Goal: Task Accomplishment & Management: Use online tool/utility

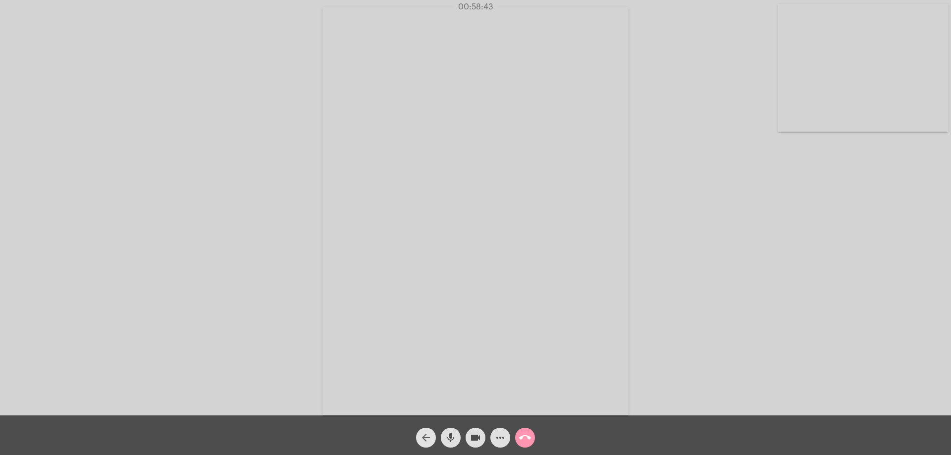
click at [429, 434] on mat-icon "arrow_back" at bounding box center [426, 438] width 12 height 12
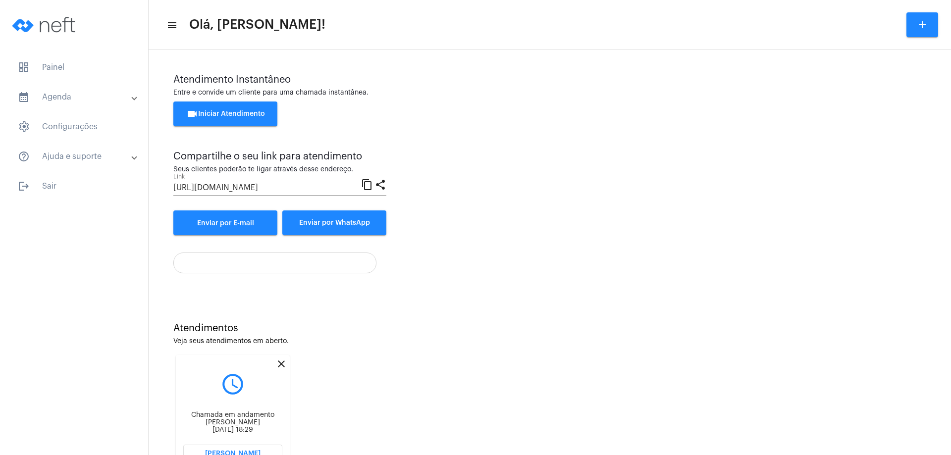
click at [282, 363] on mat-icon "close" at bounding box center [281, 364] width 12 height 12
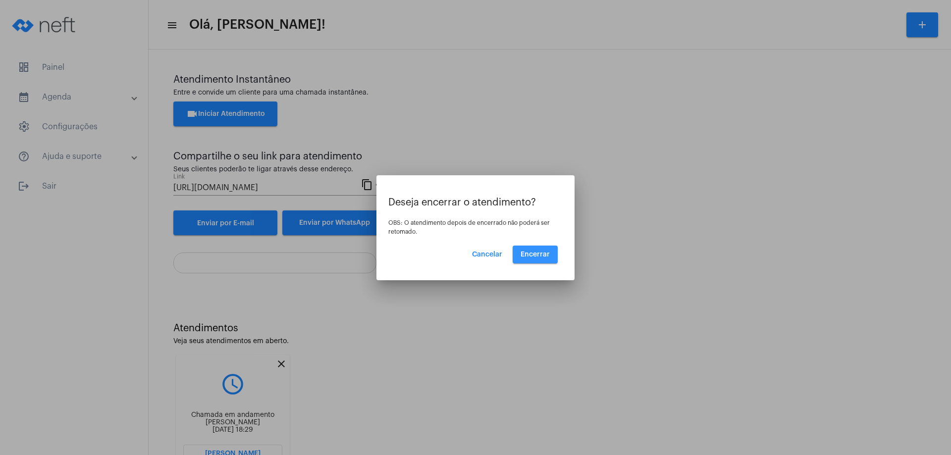
click at [535, 252] on span "Encerrar" at bounding box center [535, 254] width 29 height 7
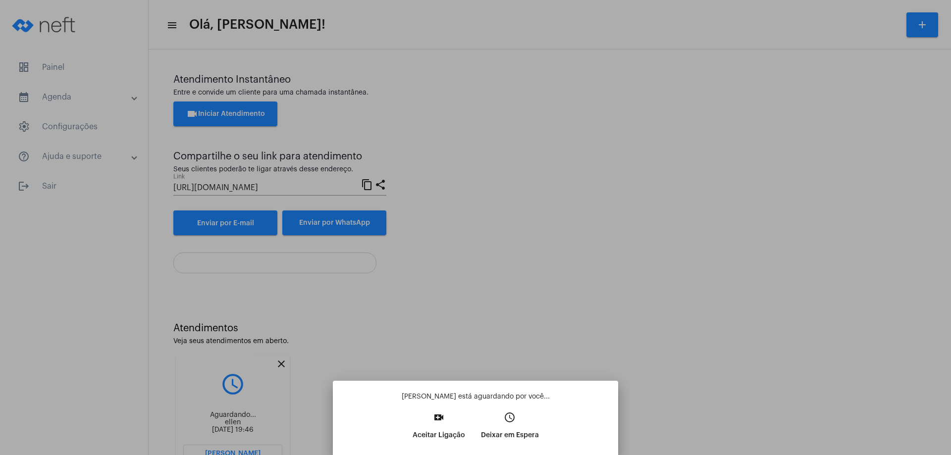
click at [543, 260] on div at bounding box center [475, 227] width 951 height 455
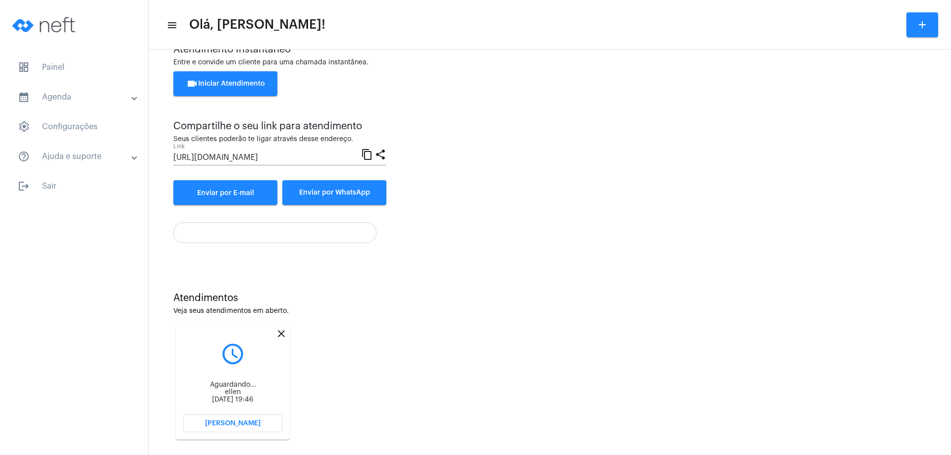
scroll to position [42, 0]
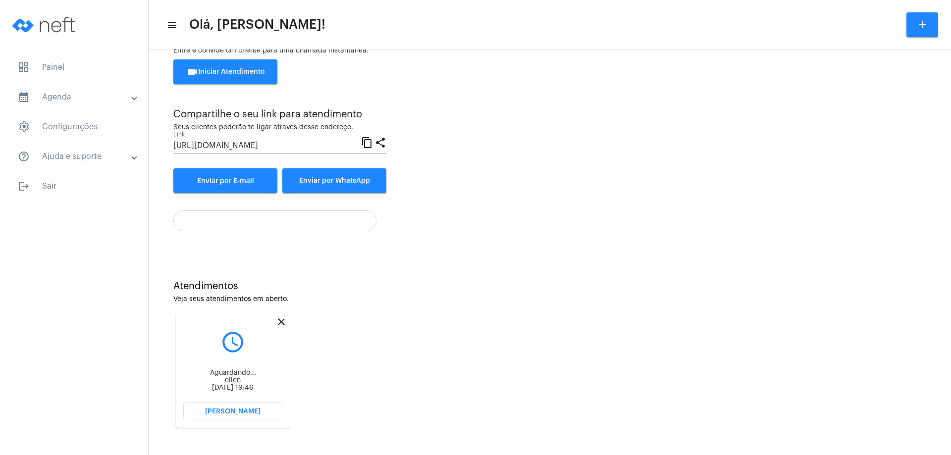
click at [252, 412] on span "[PERSON_NAME]" at bounding box center [232, 411] width 55 height 7
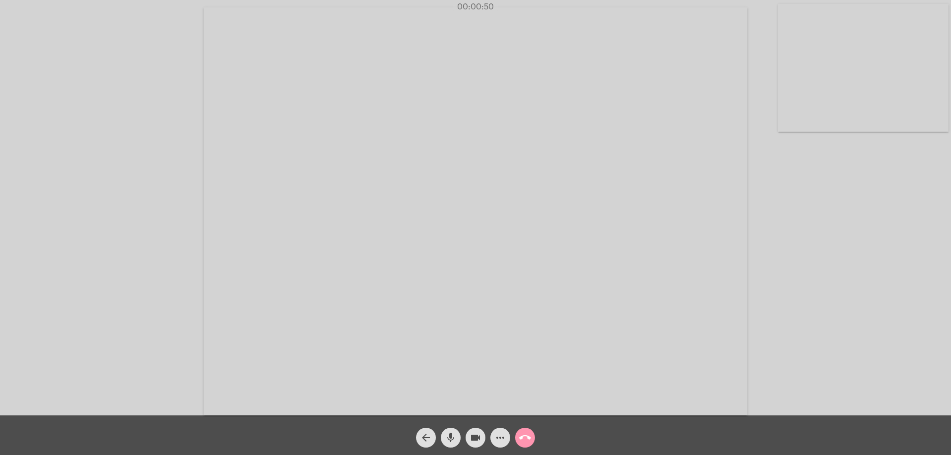
click at [853, 245] on div "Acessando Câmera e Microfone..." at bounding box center [475, 210] width 949 height 416
